Goal: Find specific page/section: Find specific page/section

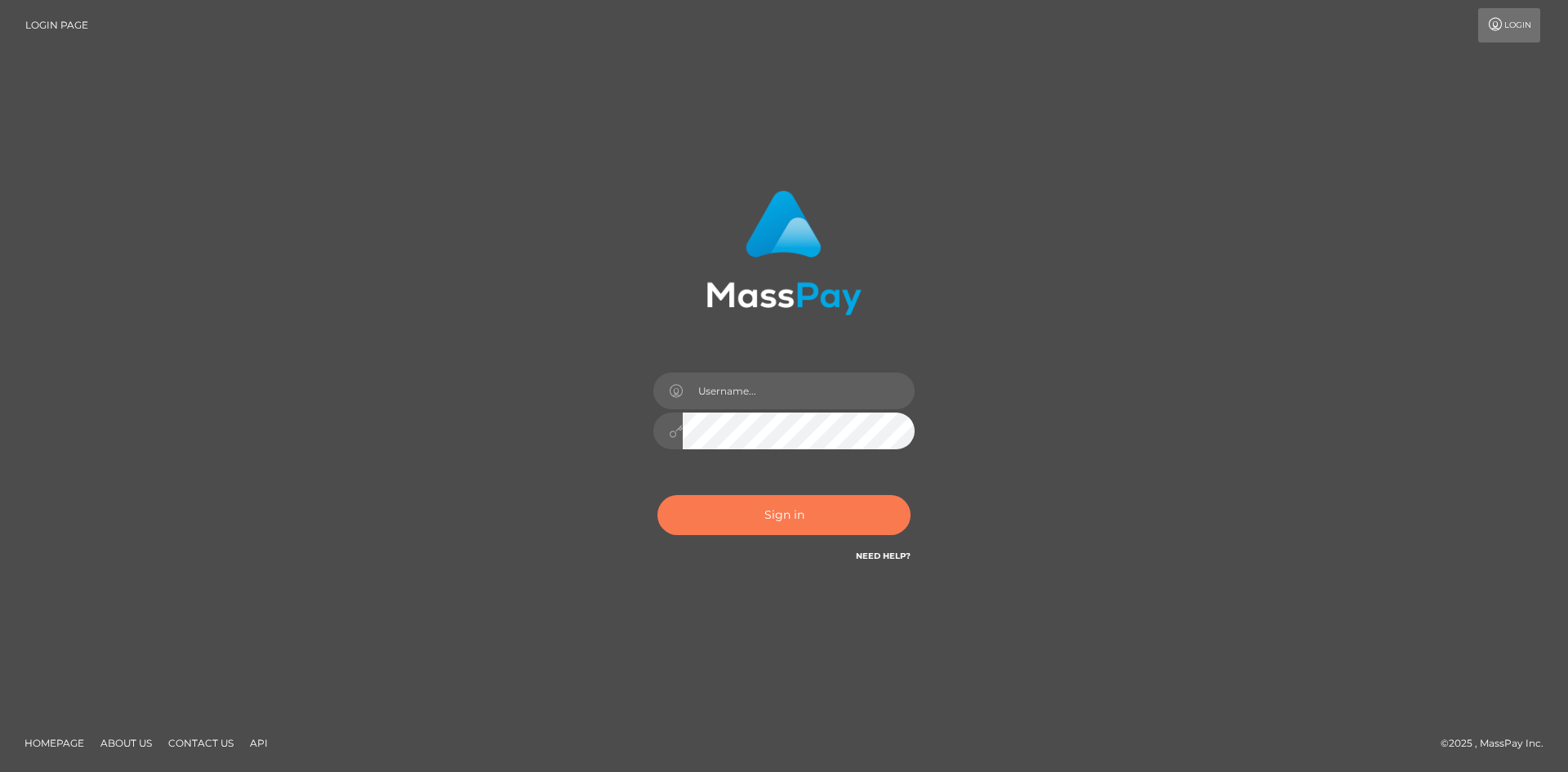
click at [748, 504] on button "Sign in" at bounding box center [784, 514] width 253 height 40
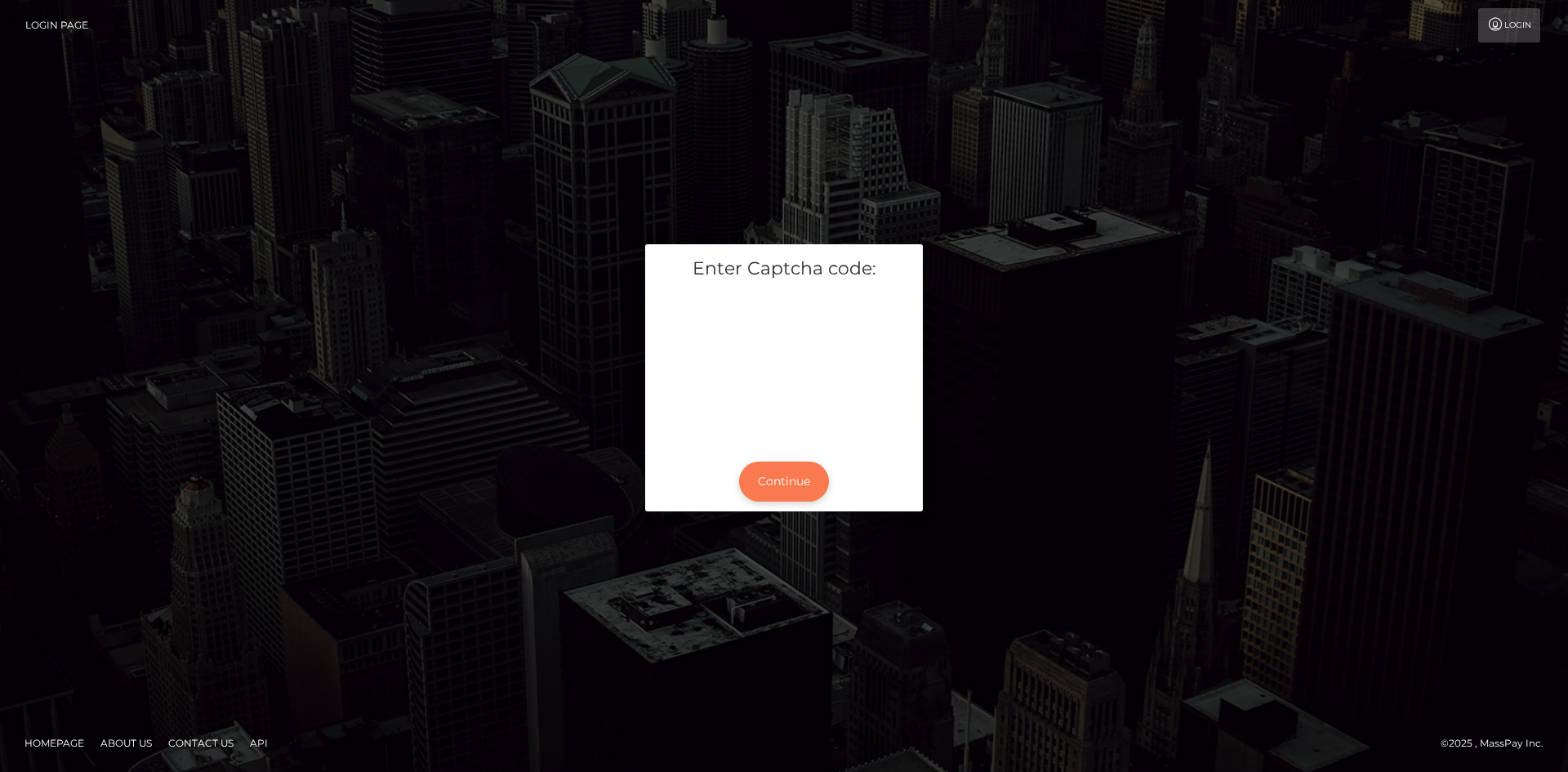
click at [795, 480] on button "Continue" at bounding box center [784, 480] width 90 height 40
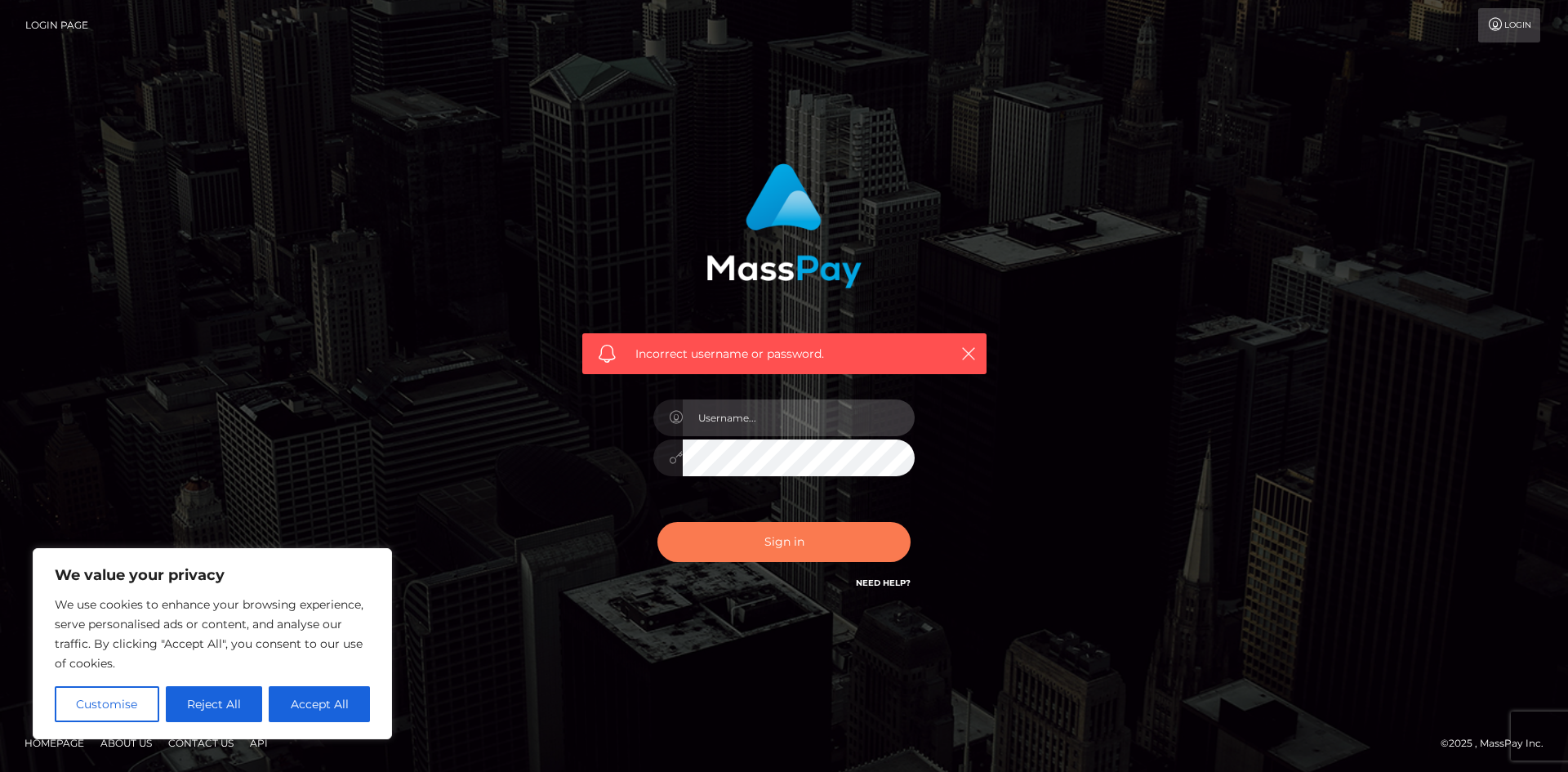
type input "hello.feetfinder"
click at [762, 539] on button "Sign in" at bounding box center [784, 541] width 253 height 40
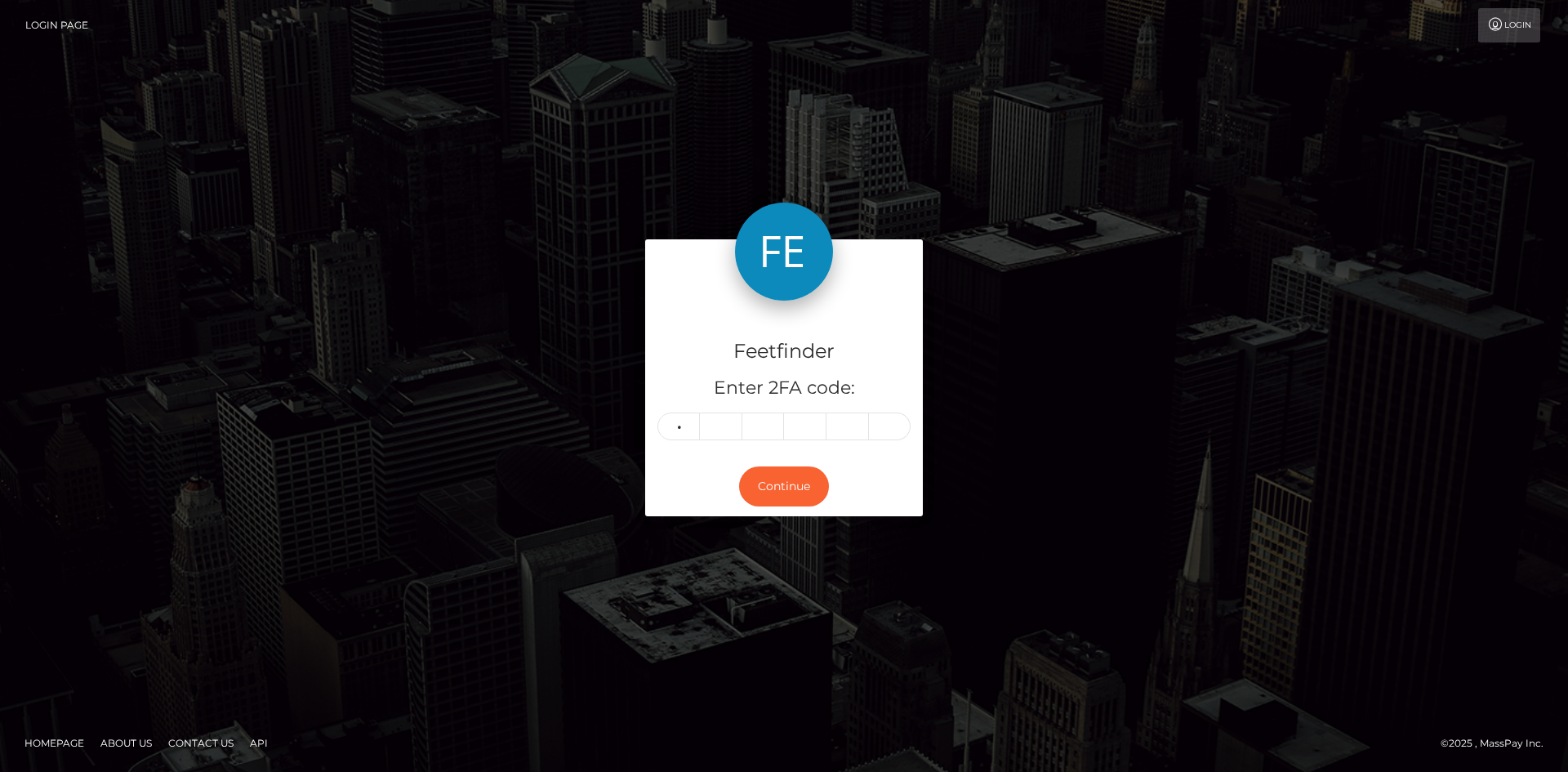
type input "0"
type input "7"
type input "0"
type input "8"
type input "5"
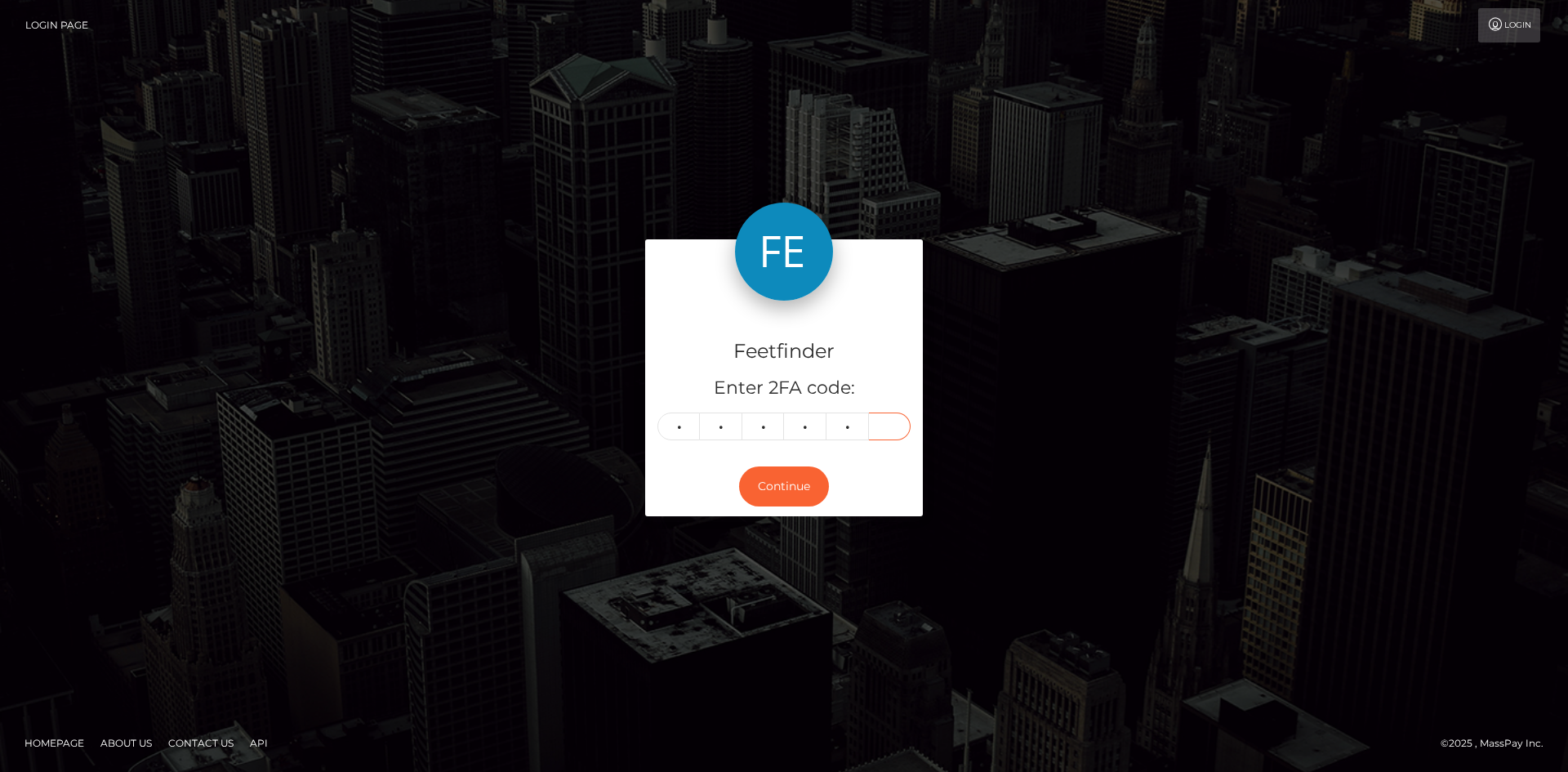
type input "8"
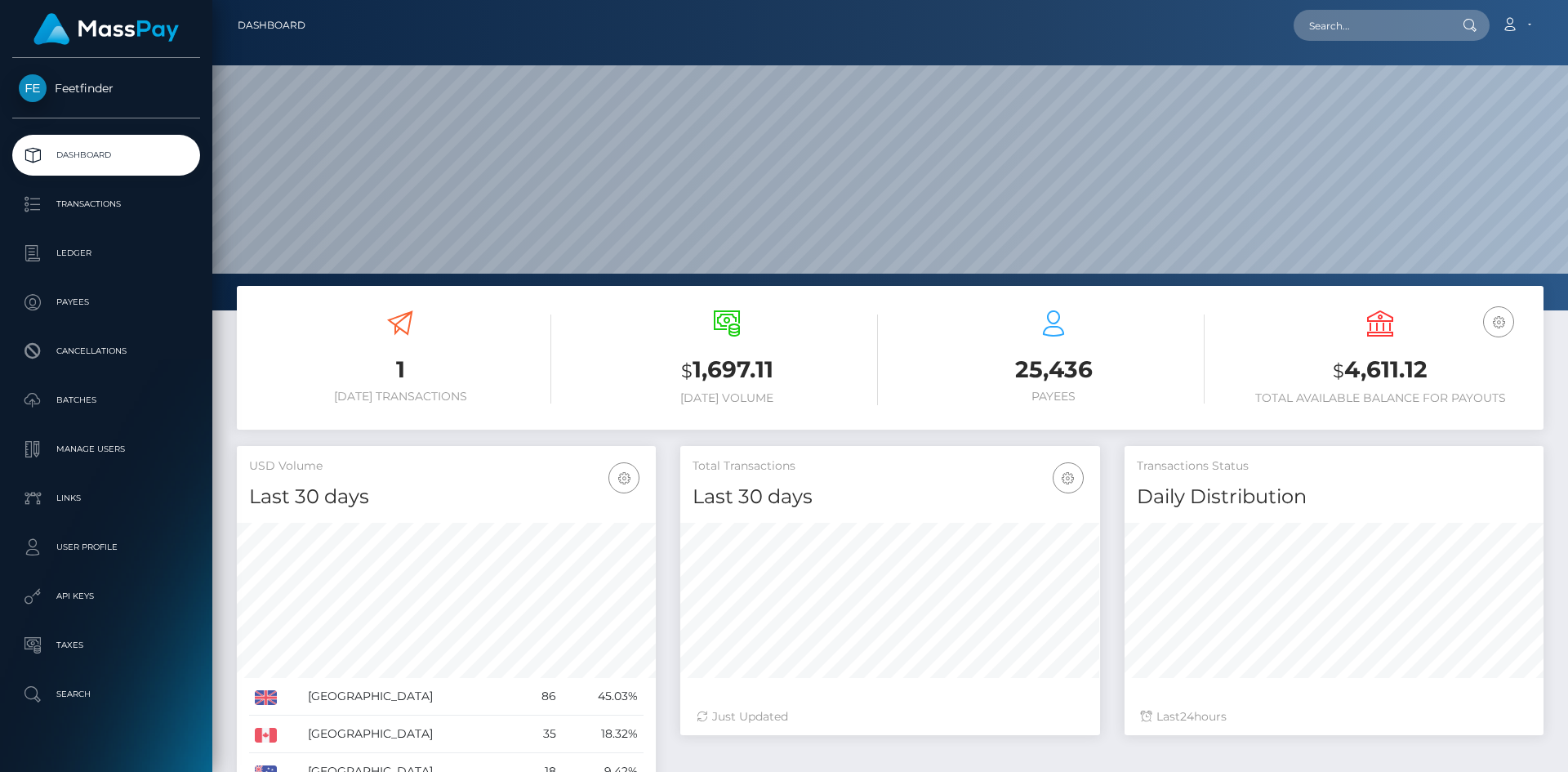
scroll to position [290, 419]
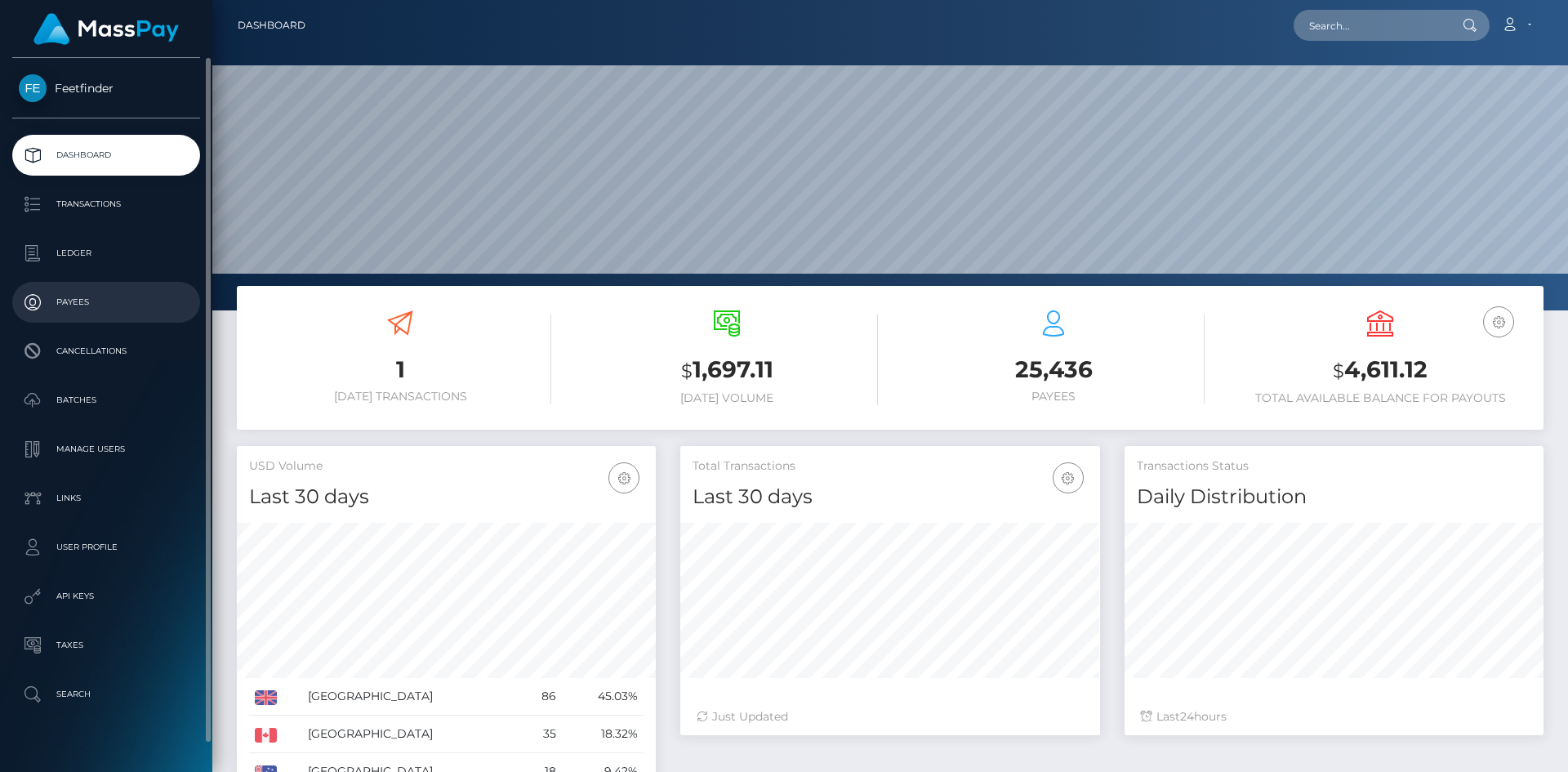
click at [72, 307] on p "Payees" at bounding box center [106, 301] width 174 height 24
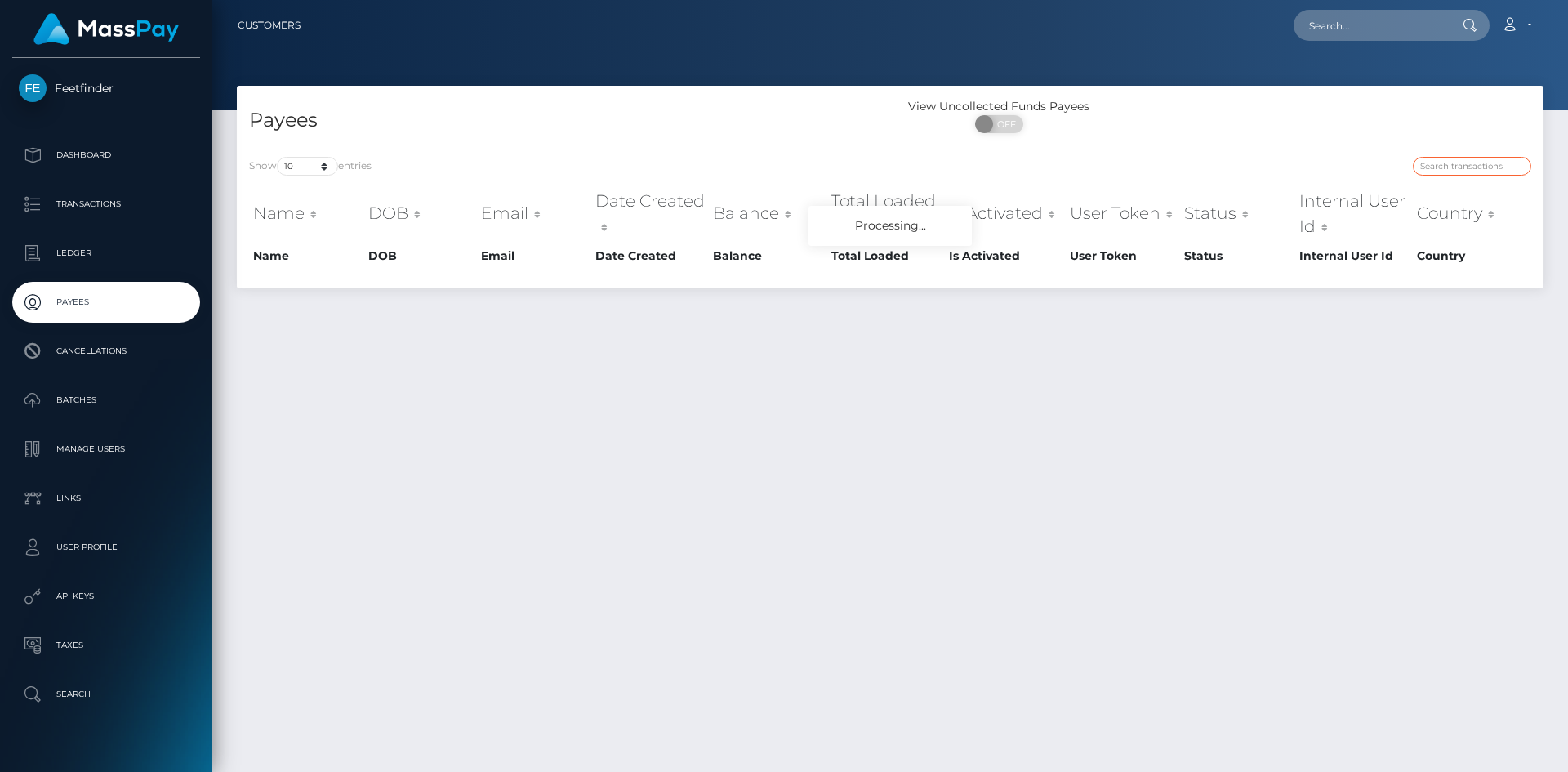
click at [1453, 159] on input "search" at bounding box center [1472, 166] width 118 height 18
paste input "009b2d35-82bd-11f0-8023-0266f44cc279"
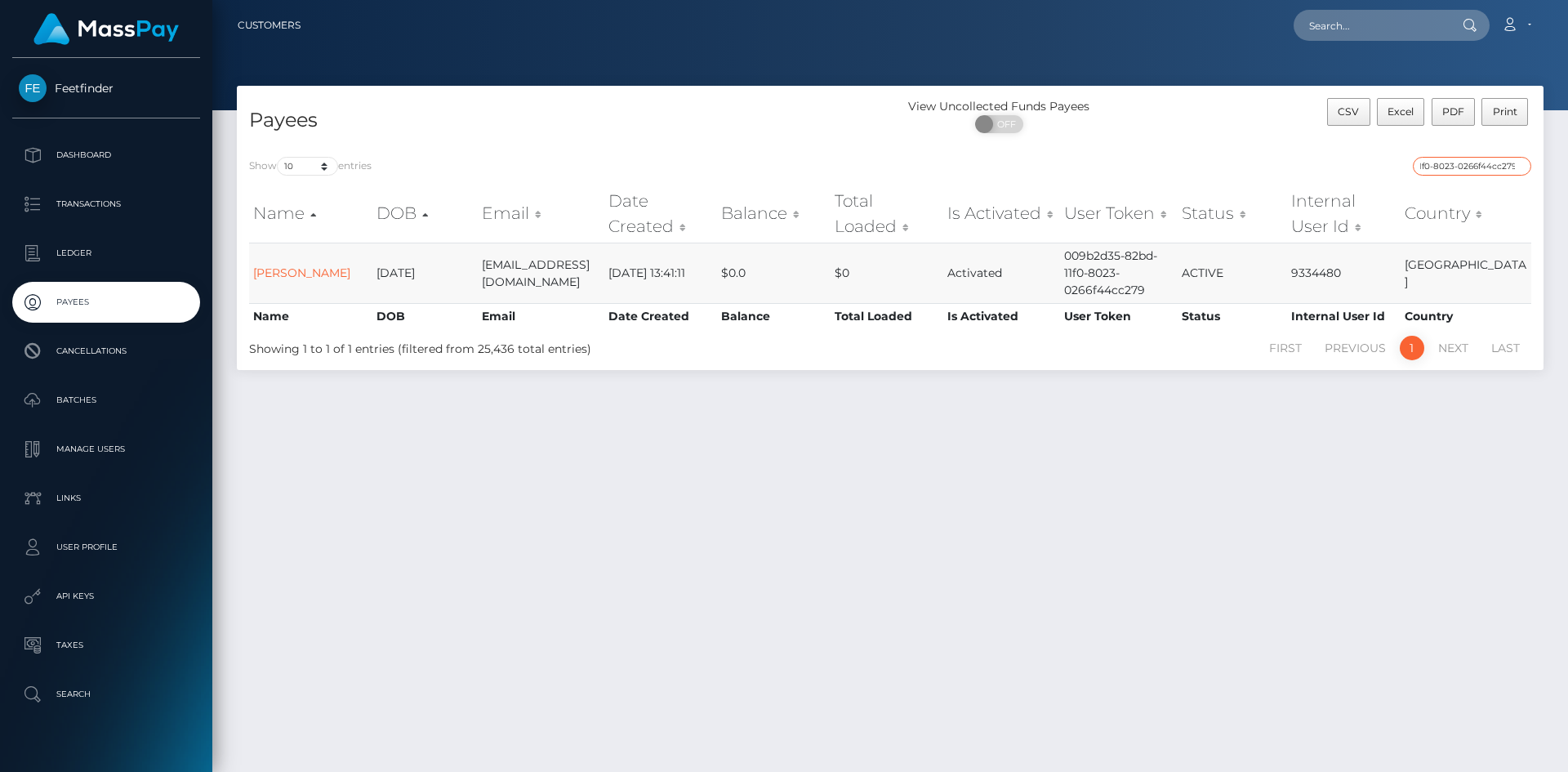
type input "009b2d35-82bd-11f0-8023-0266f44cc279"
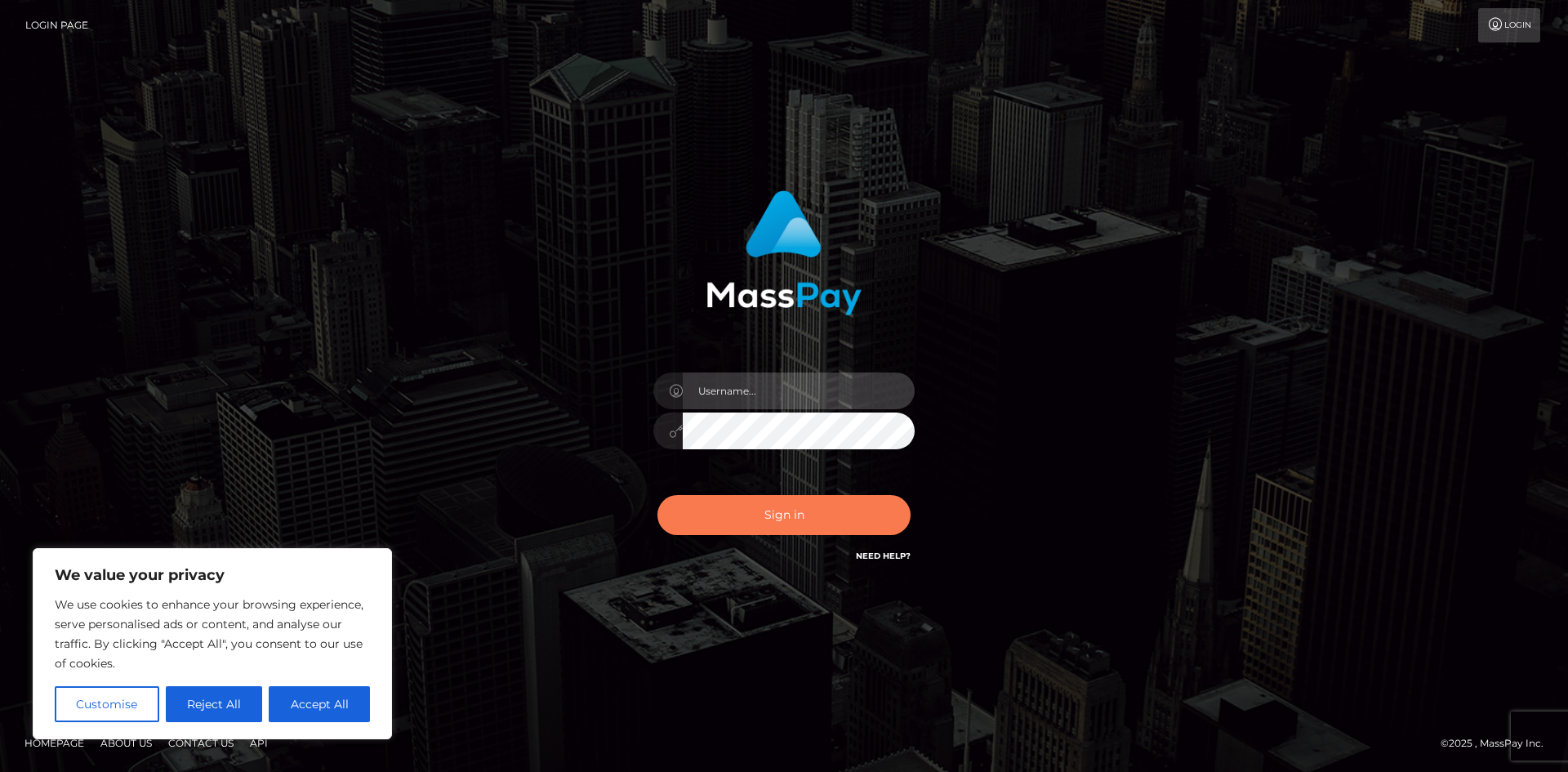
type input "hello.feetfinder"
click at [788, 507] on button "Sign in" at bounding box center [784, 514] width 253 height 40
type input "hello.feetfinder"
click at [806, 526] on button "Sign in" at bounding box center [784, 514] width 253 height 40
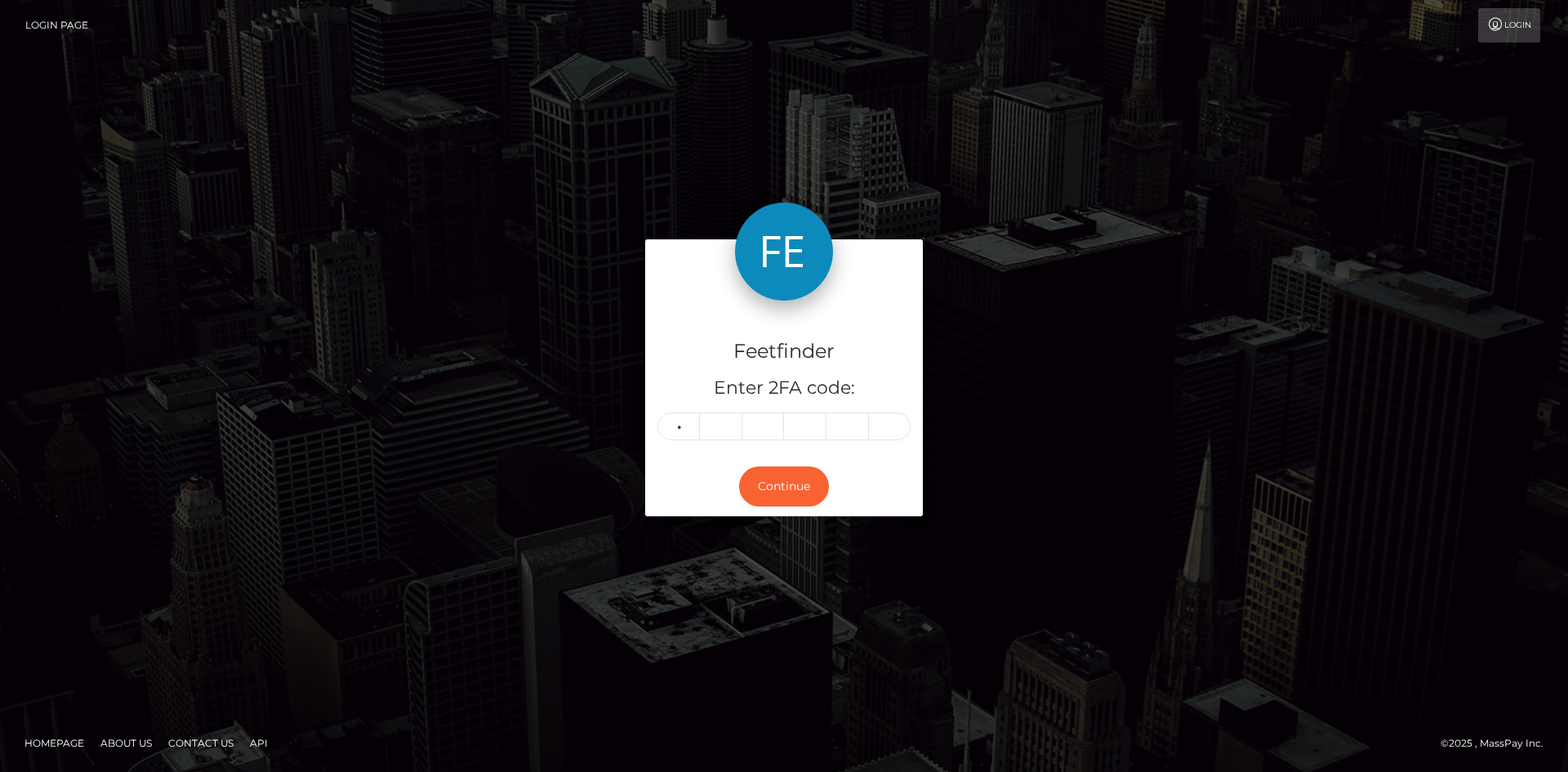
type input "2"
type input "7"
type input "2"
type input "6"
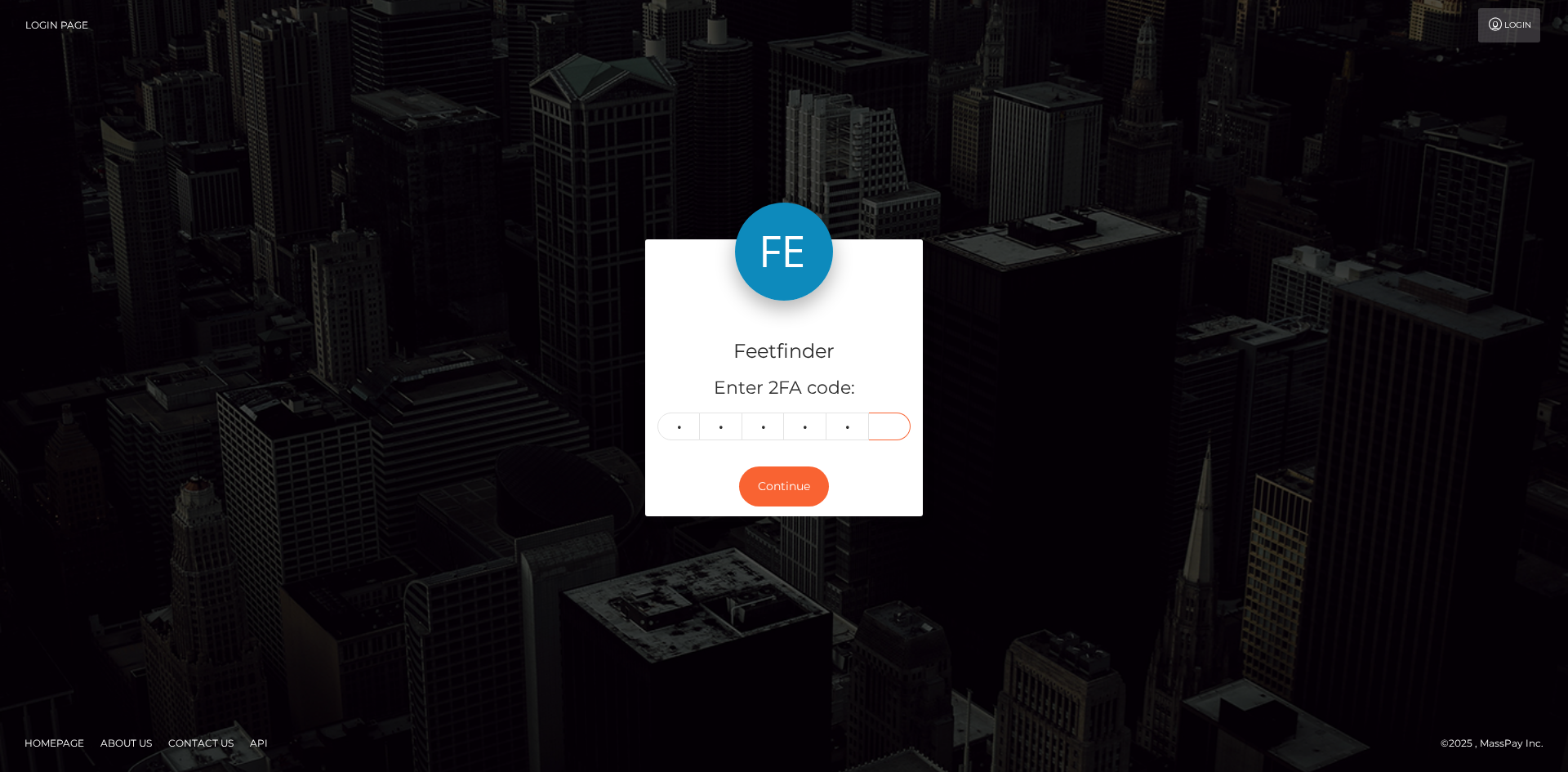
type input "5"
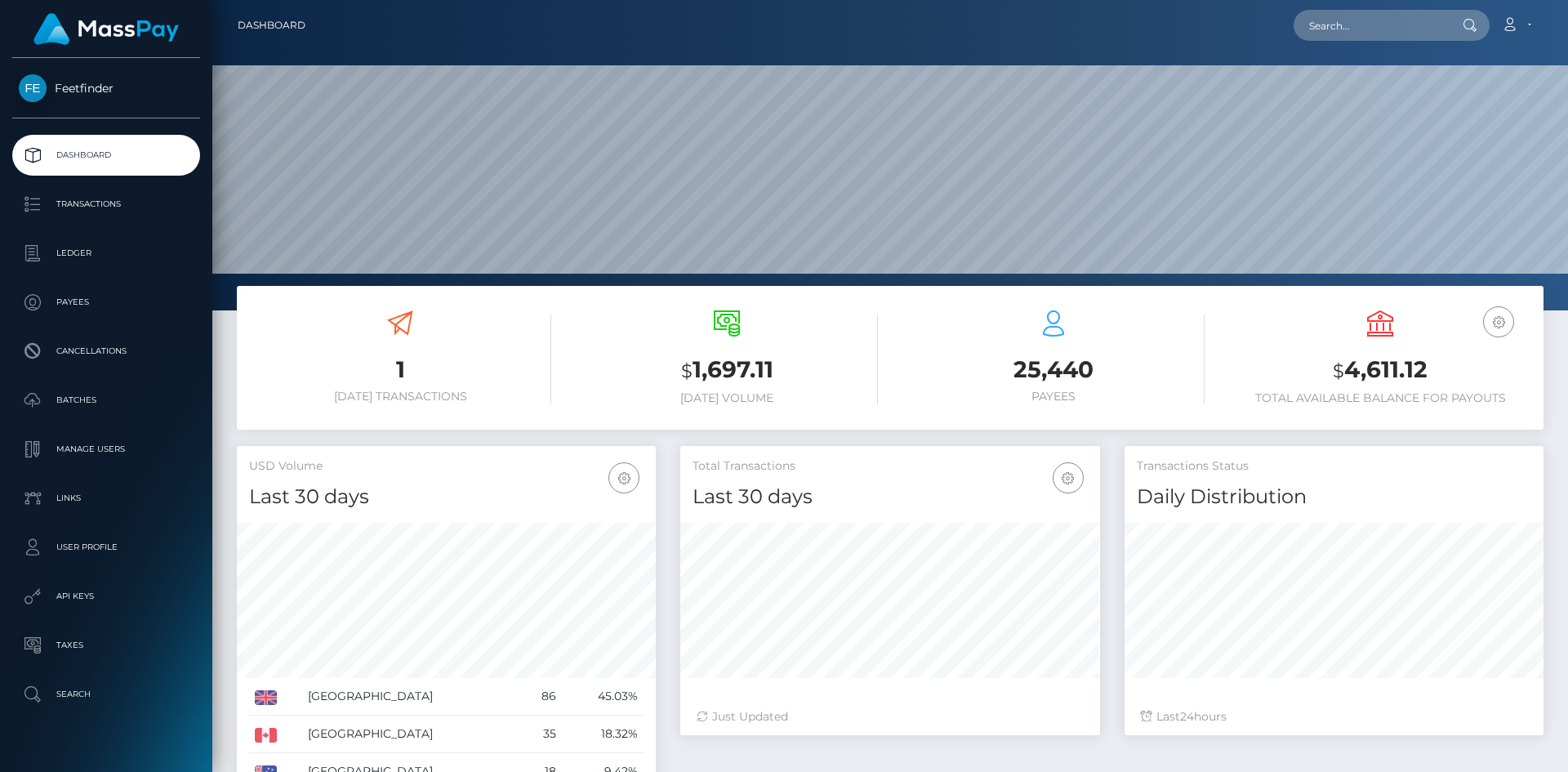
scroll to position [290, 419]
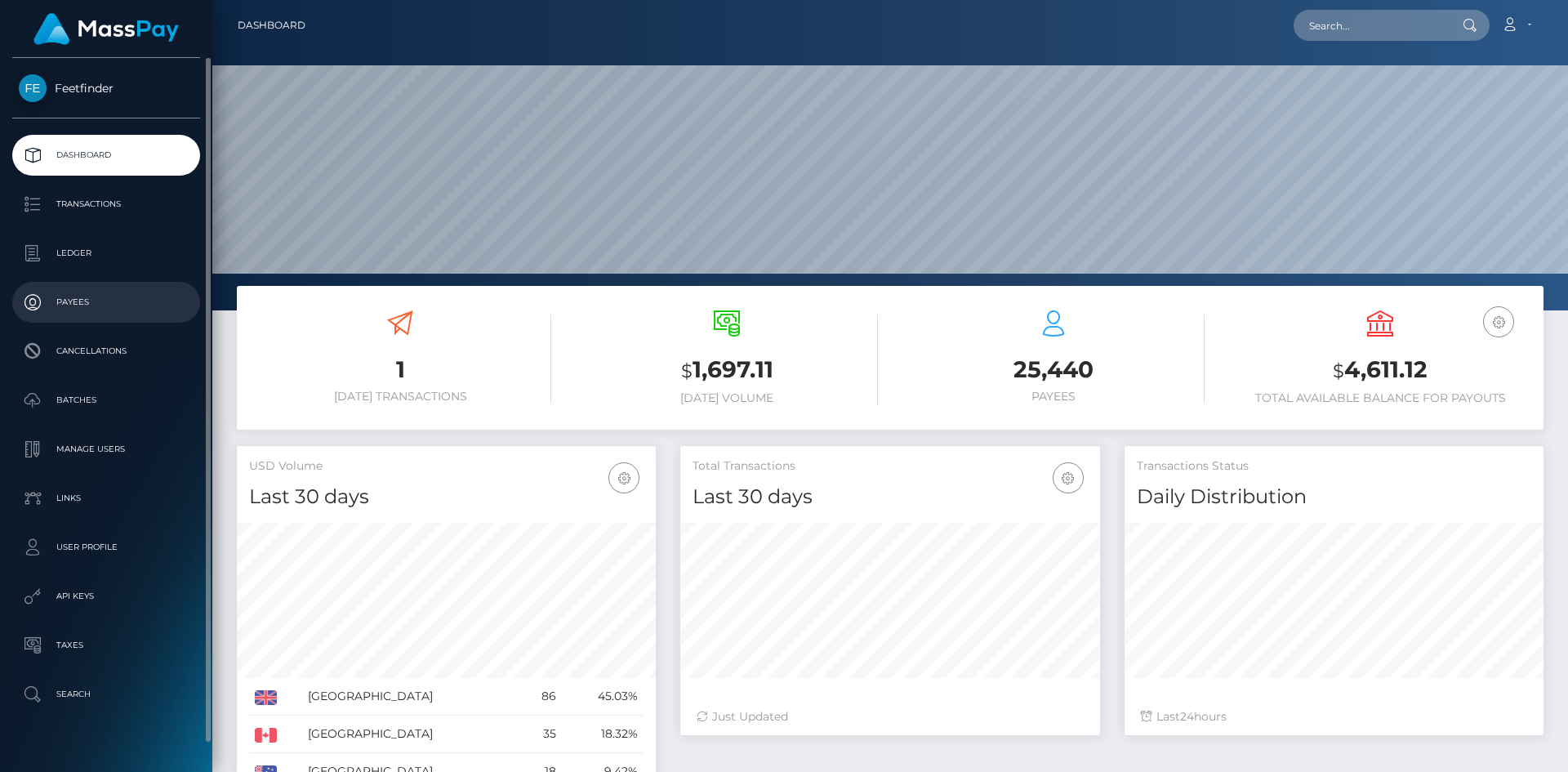
click at [56, 289] on link "Payees" at bounding box center [107, 302] width 188 height 41
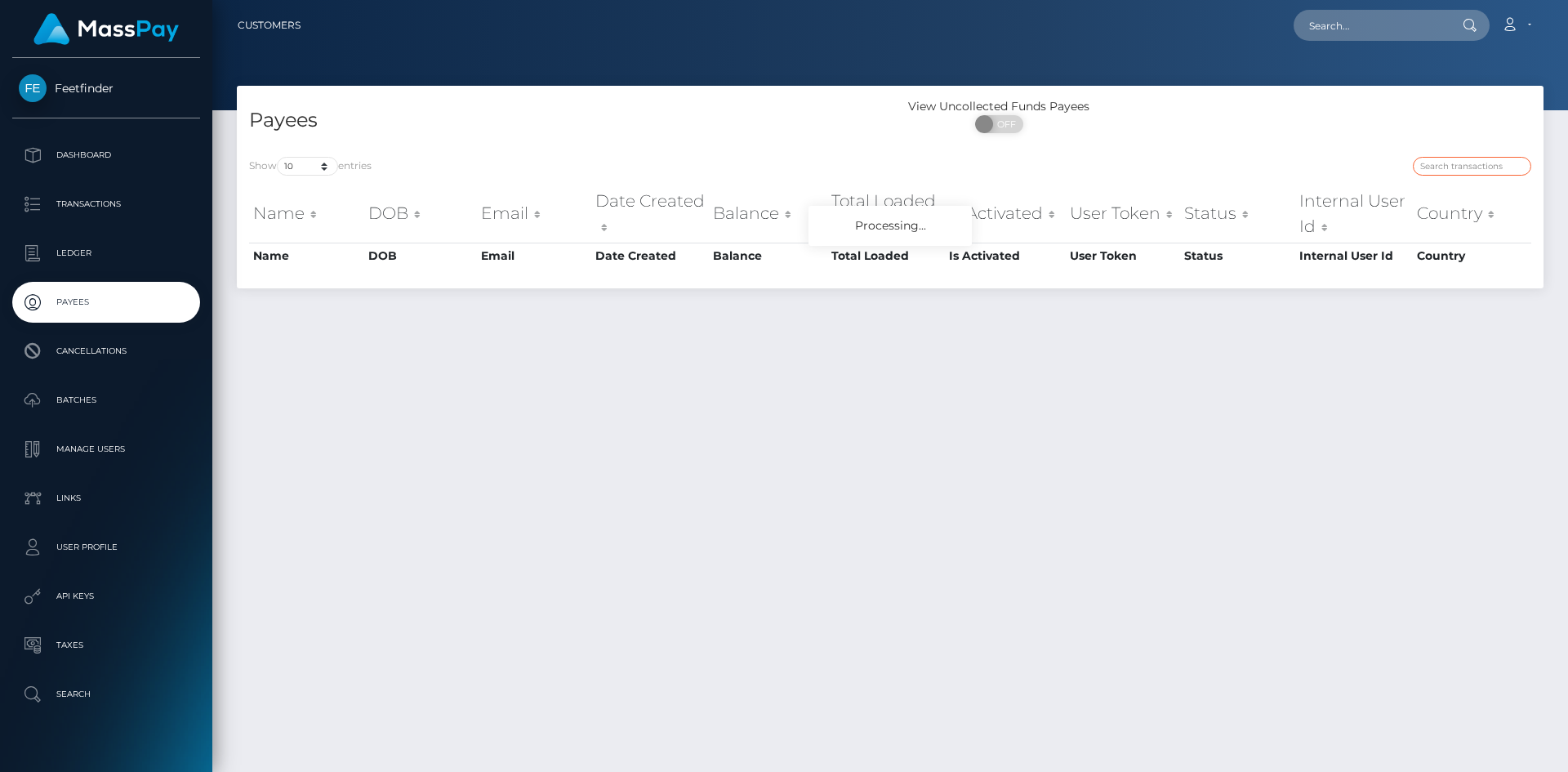
click at [1439, 170] on input "search" at bounding box center [1472, 166] width 118 height 18
paste input "9abffa54-7040-11f0-87f1-0266f44cc279"
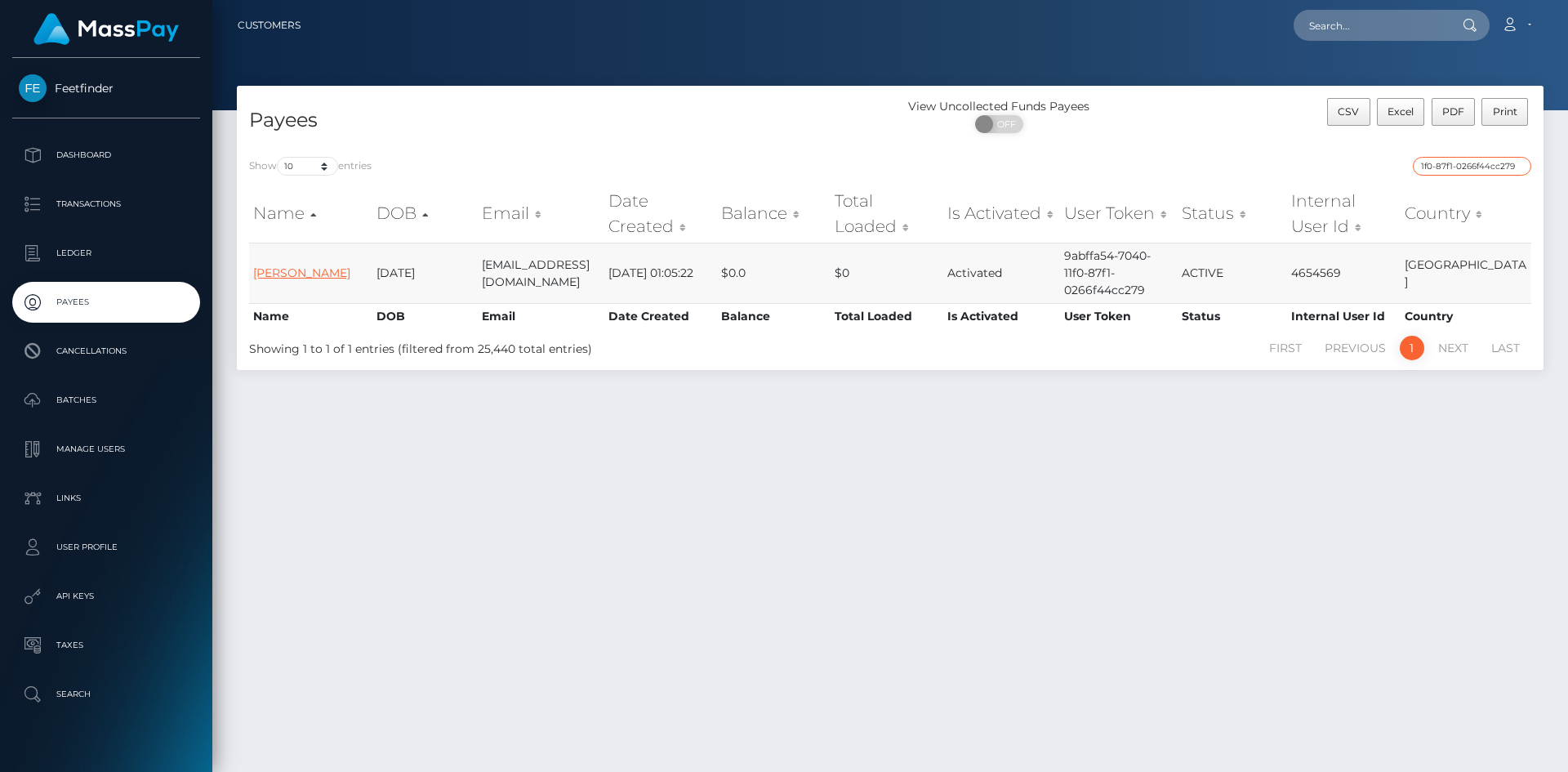
type input "9abffa54-7040-11f0-87f1-0266f44cc279"
click at [282, 272] on link "Meagen Davis" at bounding box center [301, 272] width 97 height 15
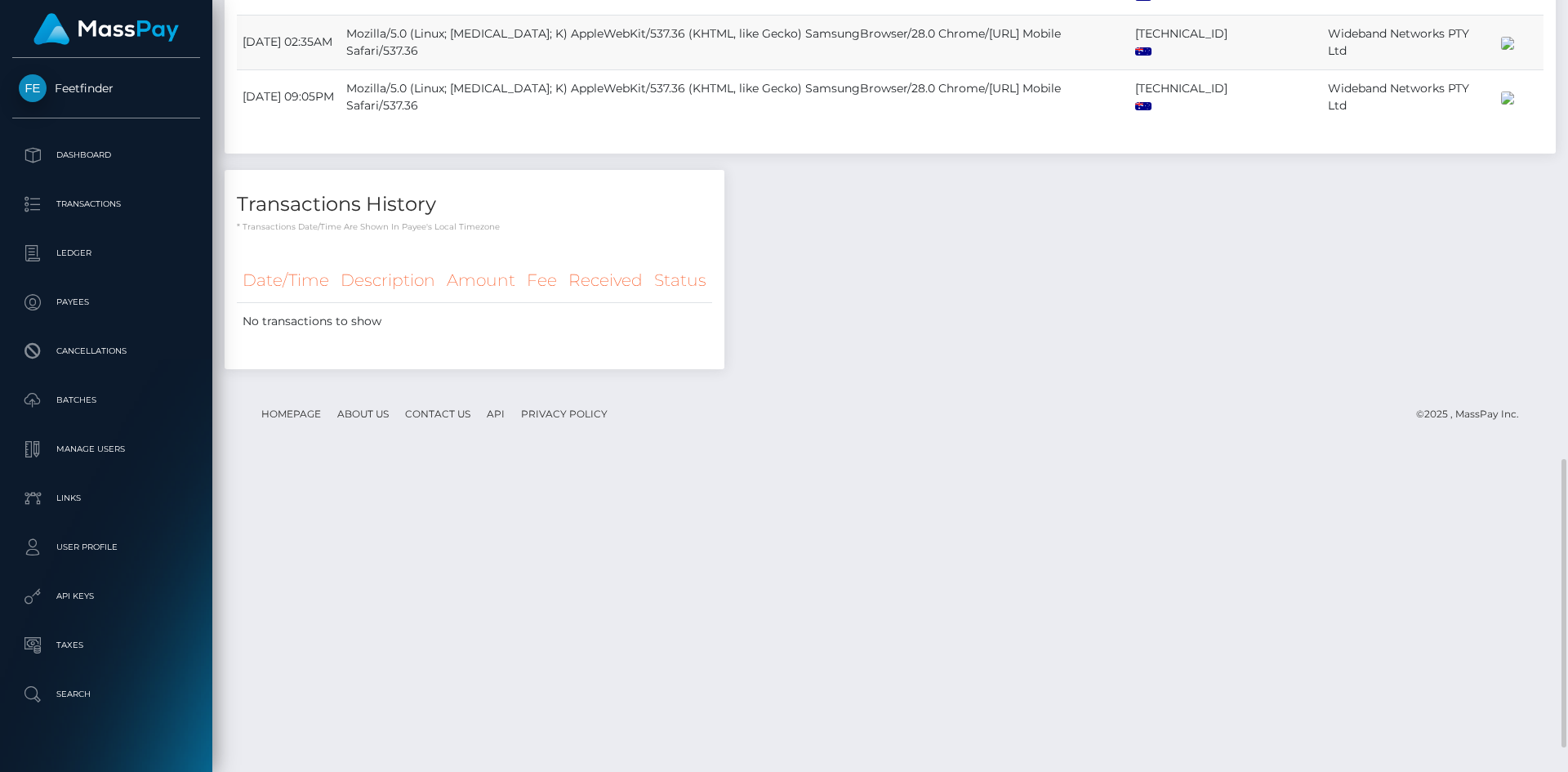
scroll to position [1289, 0]
